Goal: Find specific page/section: Find specific page/section

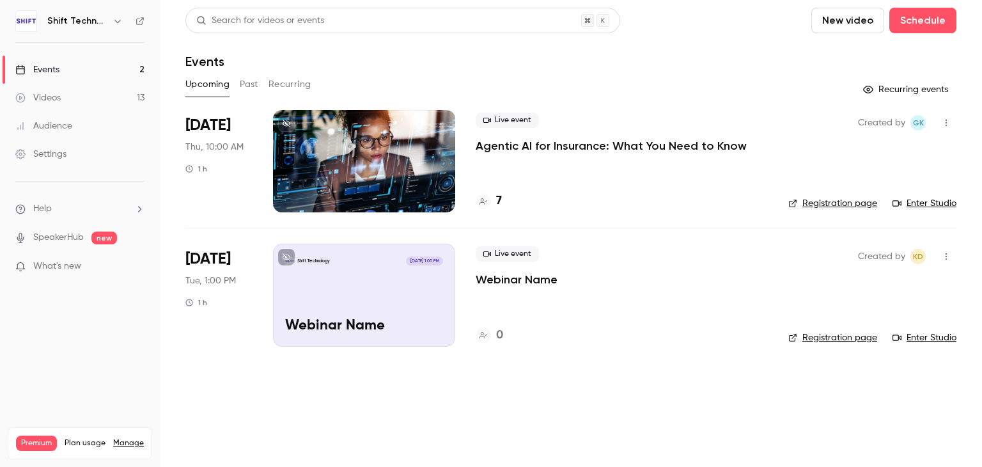
click at [517, 283] on p "Webinar Name" at bounding box center [517, 279] width 82 height 15
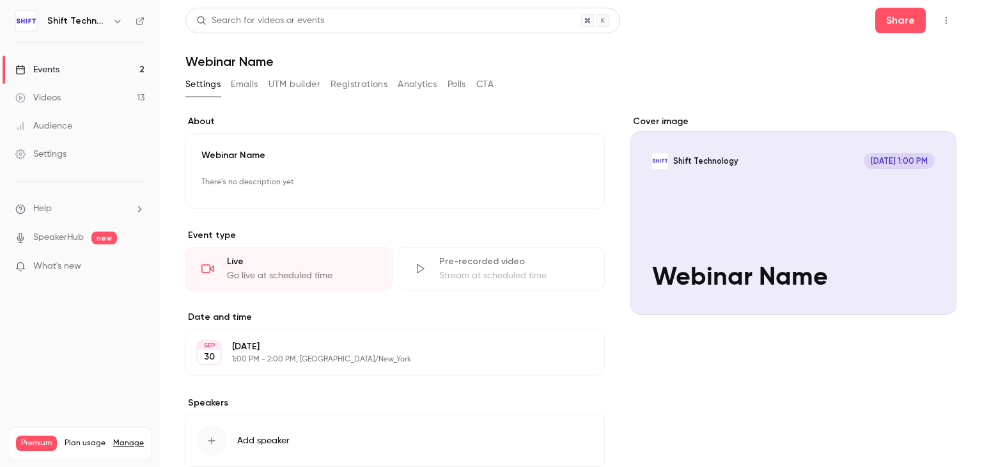
scroll to position [79, 0]
